Goal: Communication & Community: Answer question/provide support

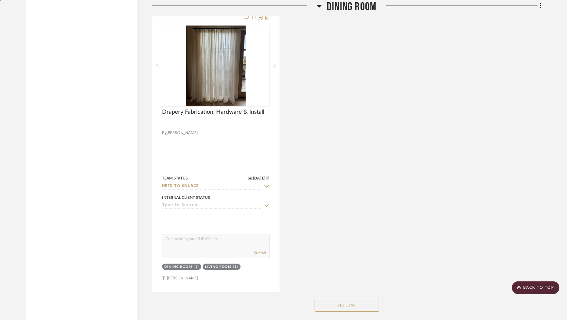
scroll to position [1689, 0]
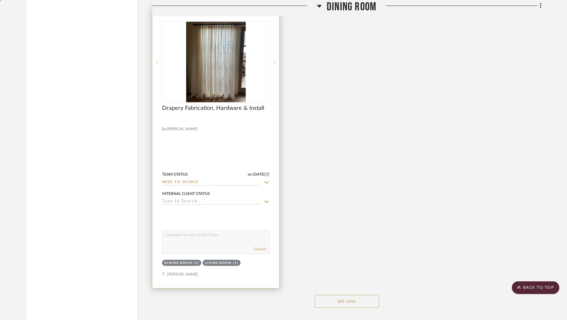
click at [177, 236] on textarea at bounding box center [215, 236] width 107 height 12
click at [0, 0] on img at bounding box center [0, 0] width 0 height 0
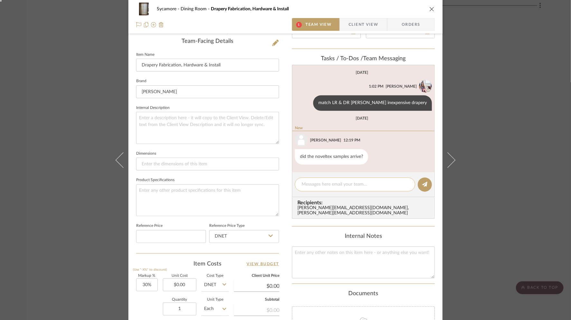
scroll to position [187, 0]
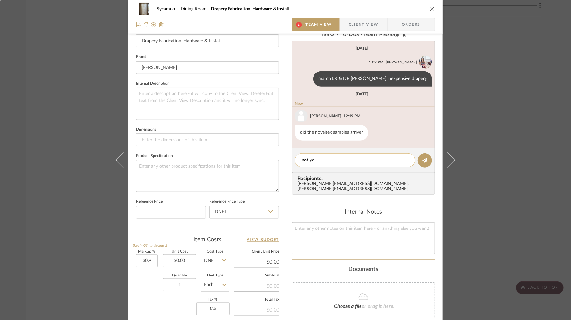
type textarea "not yet"
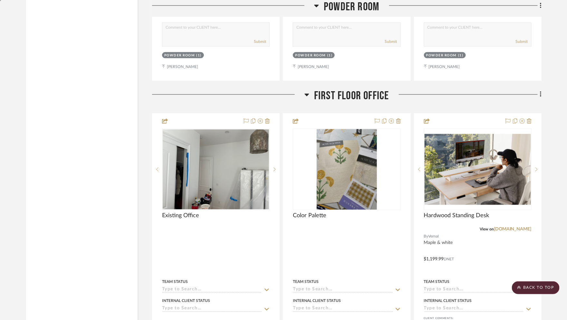
scroll to position [3396, 0]
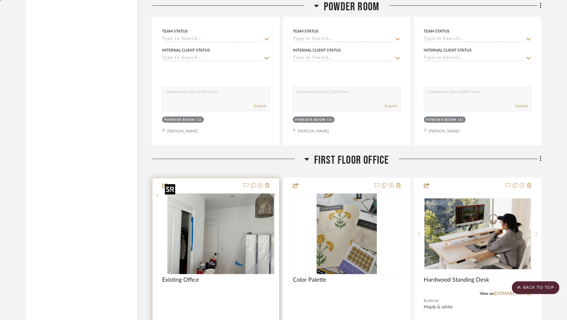
click at [0, 0] on img at bounding box center [0, 0] width 0 height 0
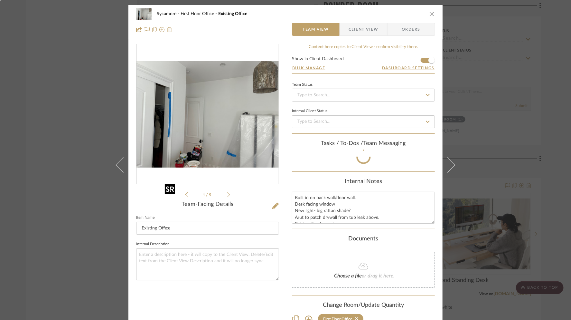
scroll to position [11, 0]
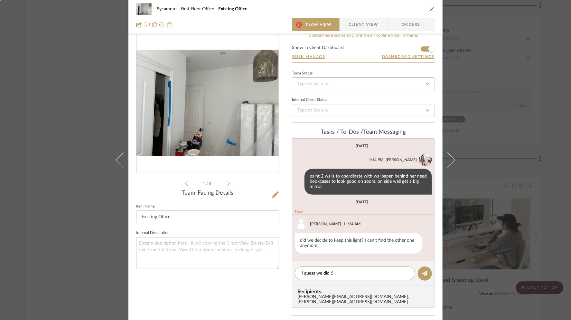
type textarea "I guess we did :)"
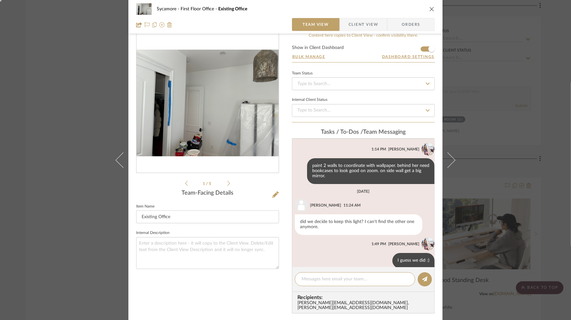
scroll to position [20, 0]
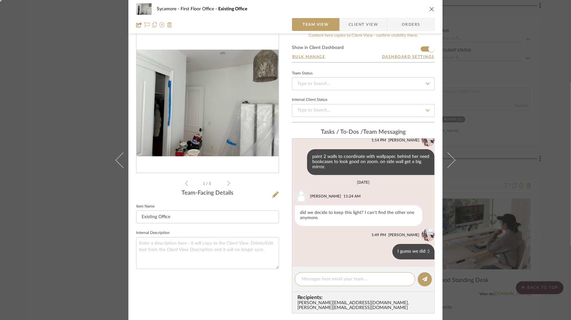
click at [498, 78] on div "Sycamore First Floor Office Existing Office Team View Client View Orders 1 / 5 …" at bounding box center [285, 160] width 571 height 320
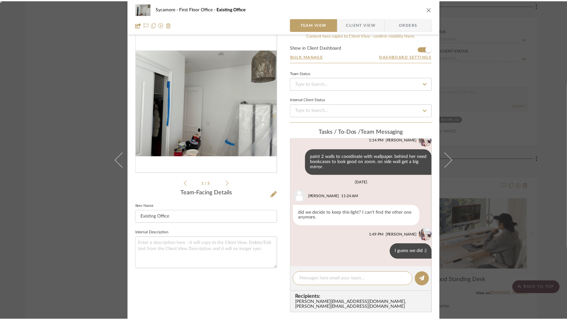
scroll to position [3396, 0]
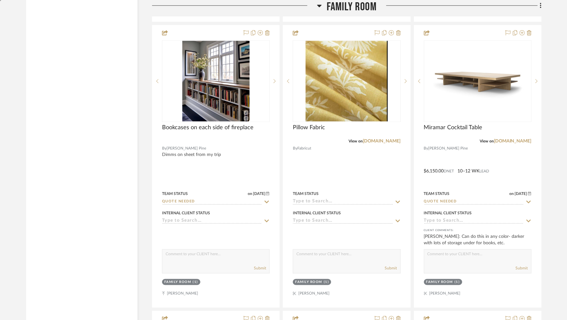
scroll to position [2338, 0]
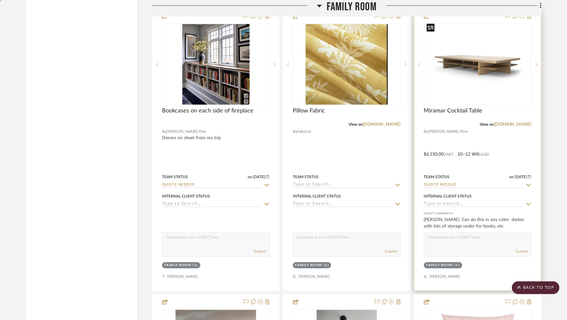
click at [465, 66] on img "0" at bounding box center [478, 64] width 106 height 71
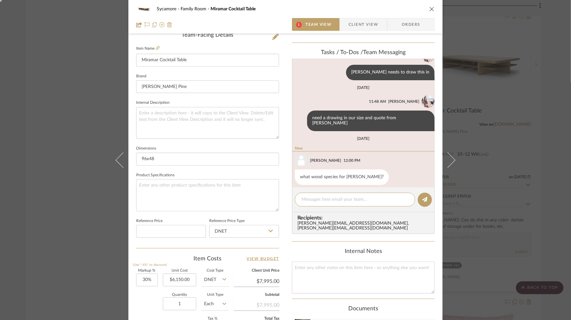
scroll to position [208, 0]
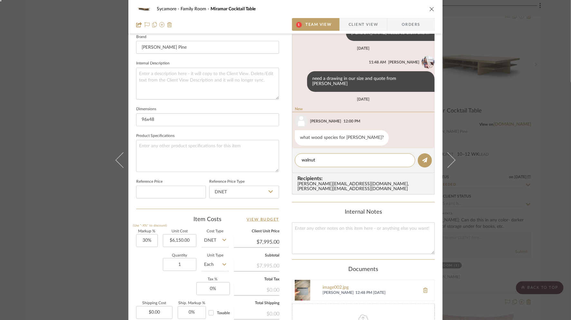
type textarea "walnut"
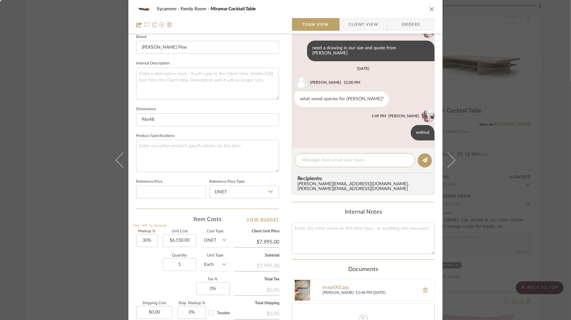
scroll to position [96, 0]
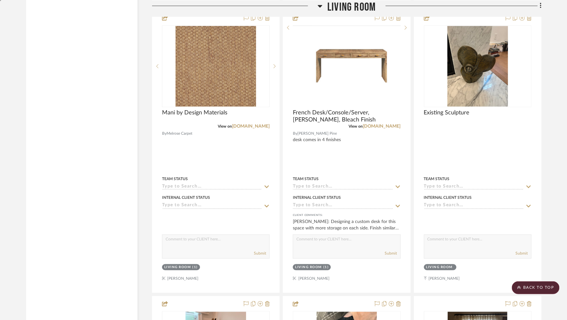
scroll to position [1350, 0]
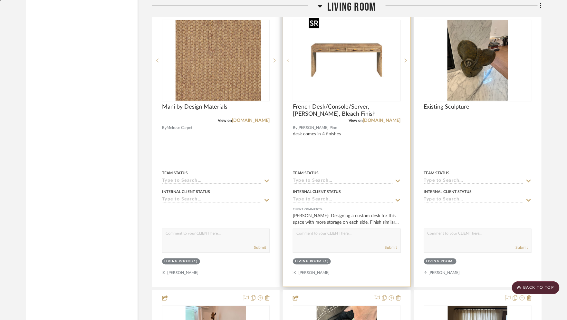
click at [339, 45] on img "0" at bounding box center [346, 60] width 81 height 81
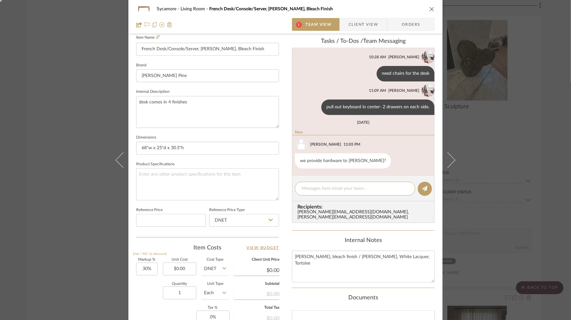
scroll to position [208, 0]
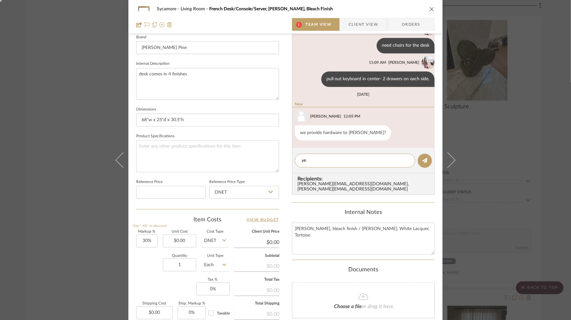
type textarea "yes"
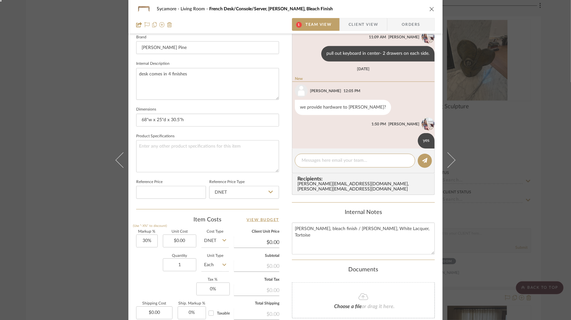
scroll to position [209, 0]
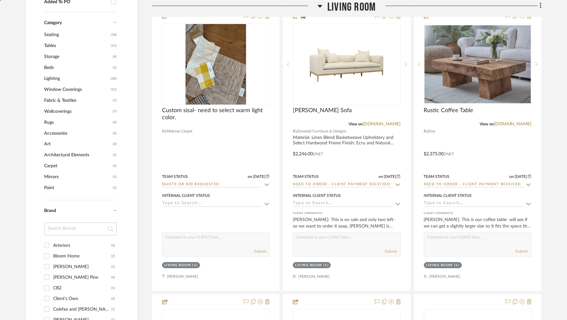
scroll to position [496, 0]
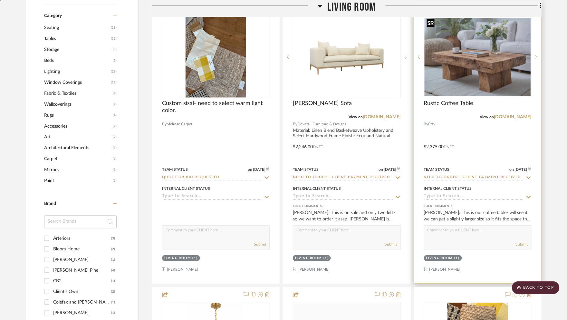
click at [0, 0] on img at bounding box center [0, 0] width 0 height 0
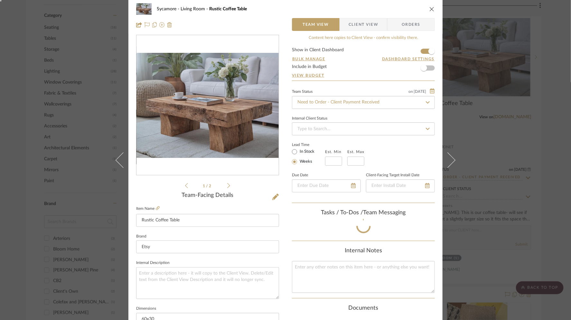
scroll to position [11, 0]
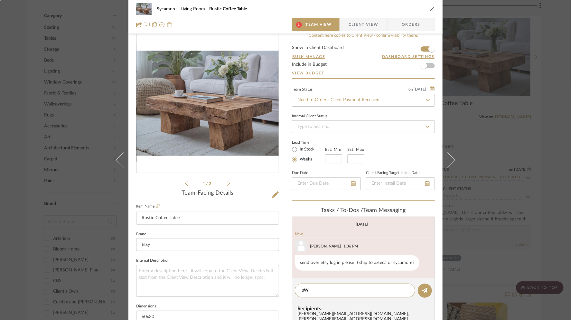
type textarea "p"
type textarea "PW: EV071779#%"
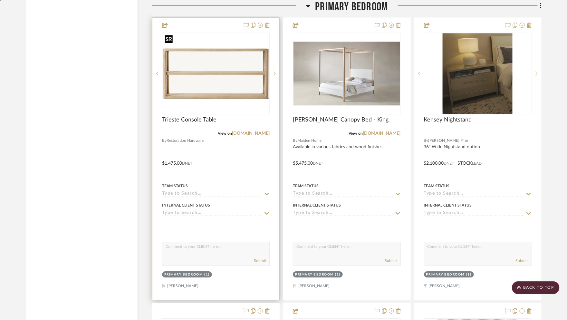
scroll to position [4774, 0]
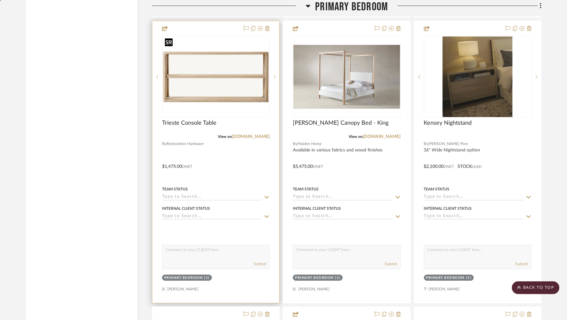
click at [241, 51] on img "0" at bounding box center [216, 77] width 106 height 52
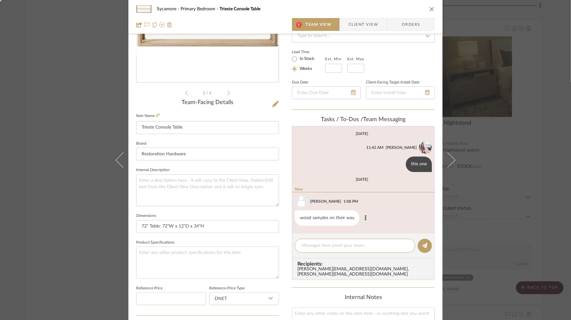
scroll to position [101, 0]
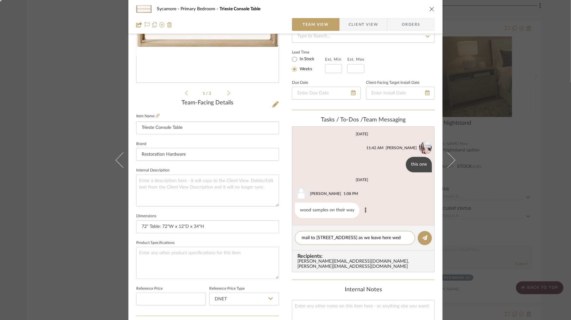
type textarea "mail to 5000 E Roadrunner Road as we leave here weds"
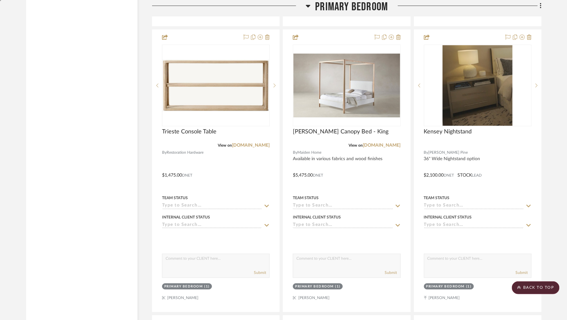
scroll to position [4777, 0]
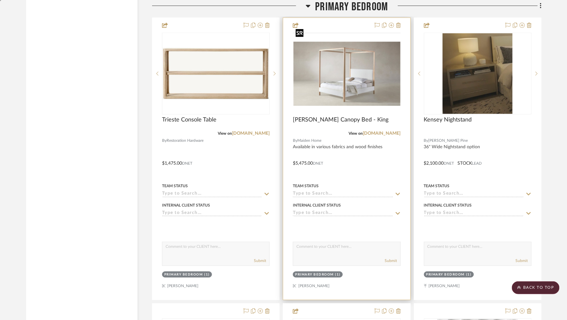
click at [0, 0] on img at bounding box center [0, 0] width 0 height 0
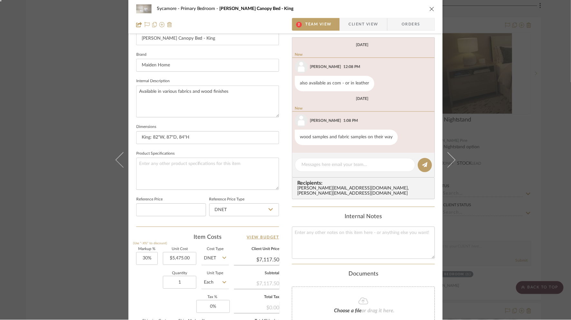
scroll to position [195, 0]
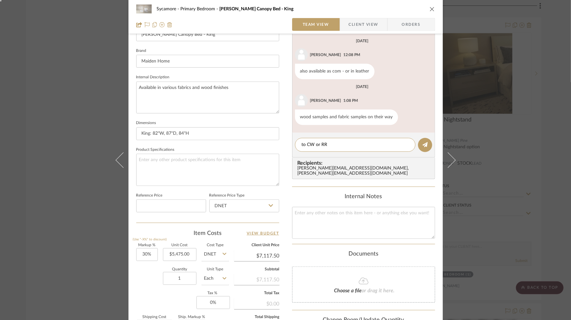
type textarea "to CW or RR?"
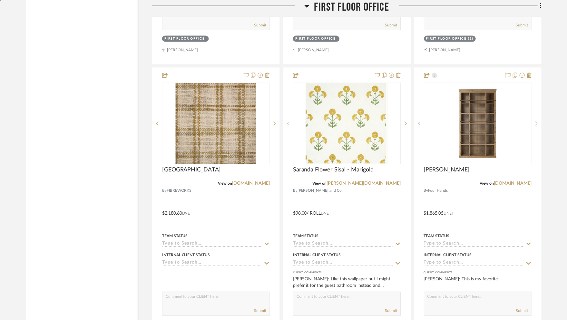
scroll to position [3844, 0]
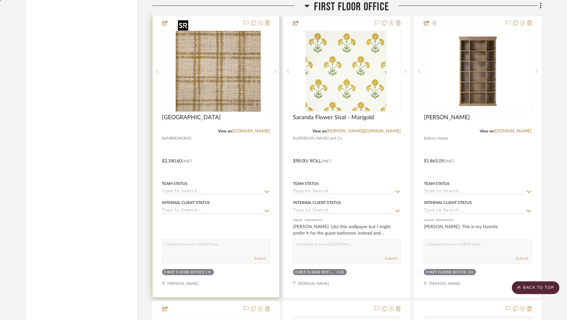
click at [236, 72] on img "0" at bounding box center [220, 71] width 81 height 81
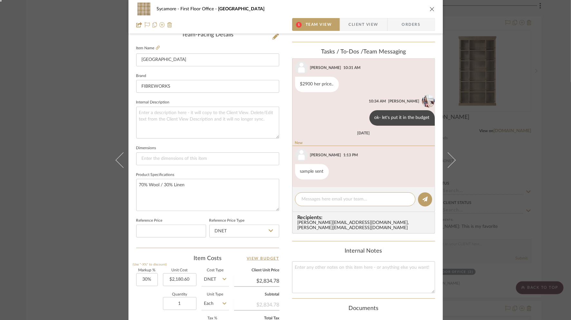
scroll to position [208, 0]
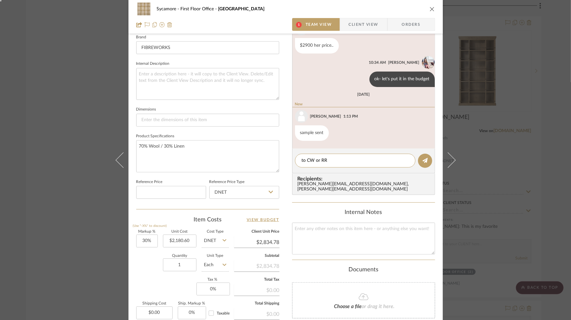
type textarea "to CW or RR?"
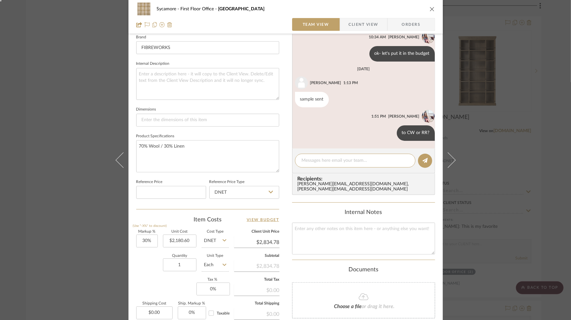
scroll to position [83, 0]
